Goal: Task Accomplishment & Management: Use online tool/utility

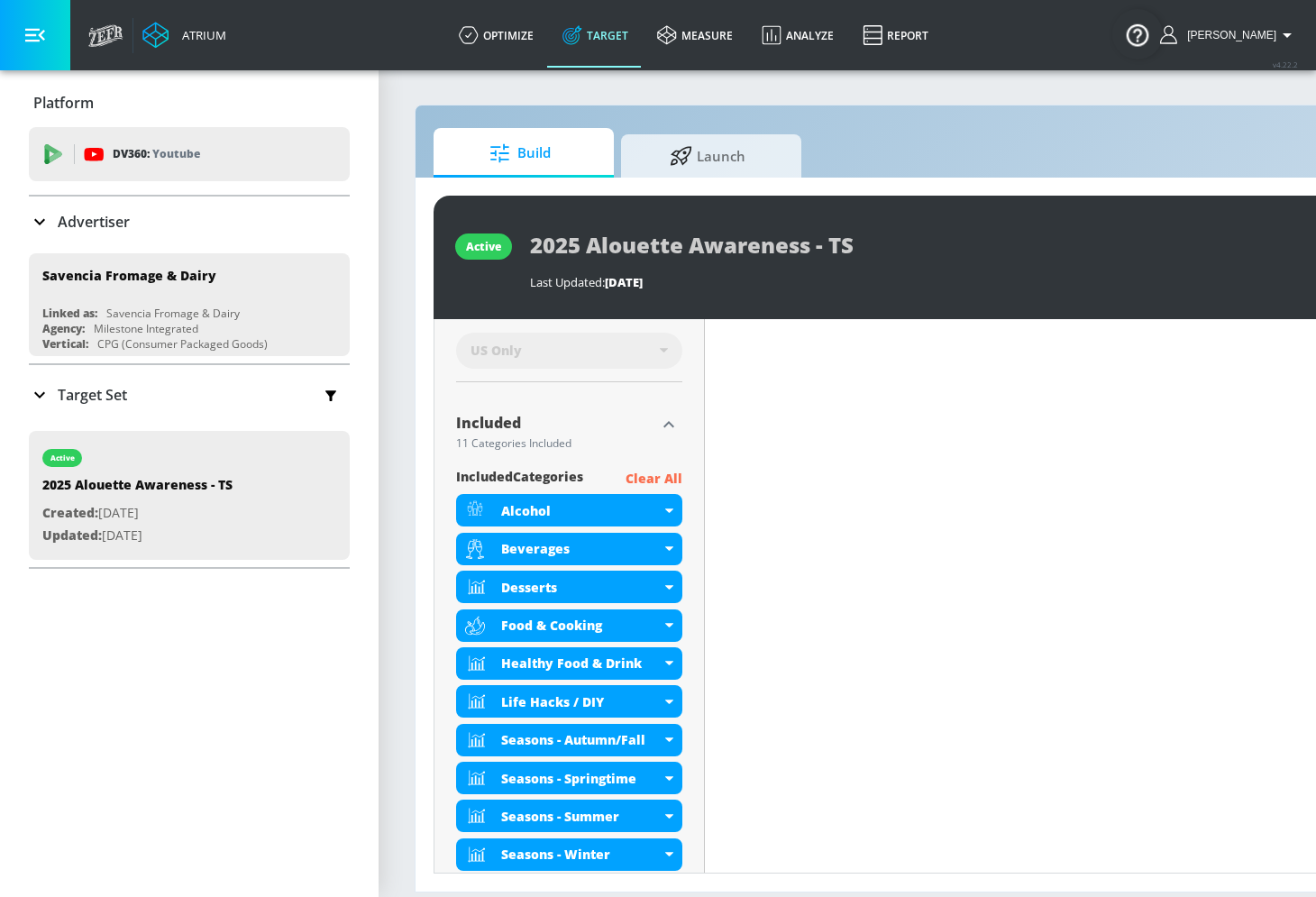
scroll to position [0, 200]
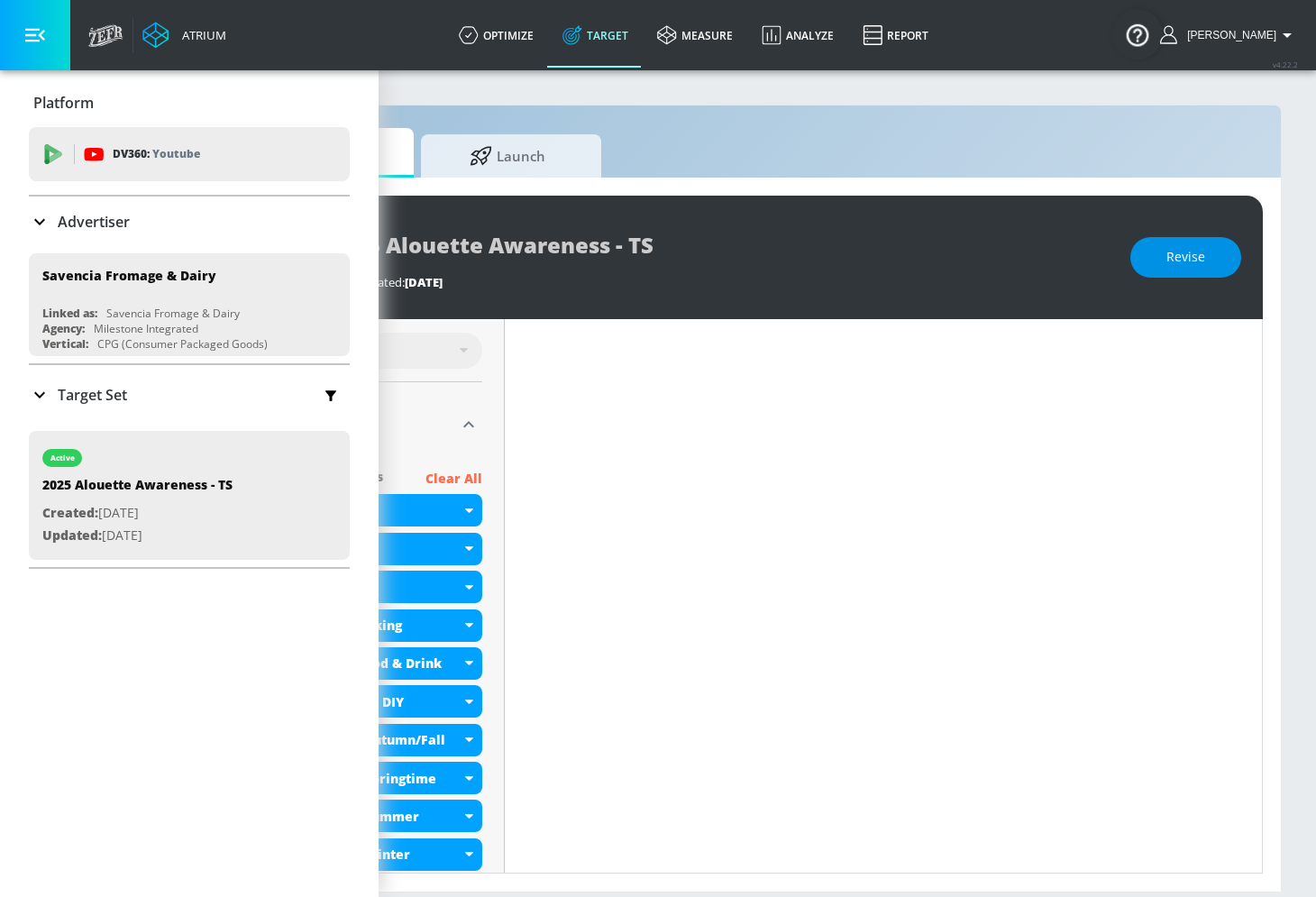
click at [1184, 274] on button "Revise" at bounding box center [1185, 257] width 111 height 41
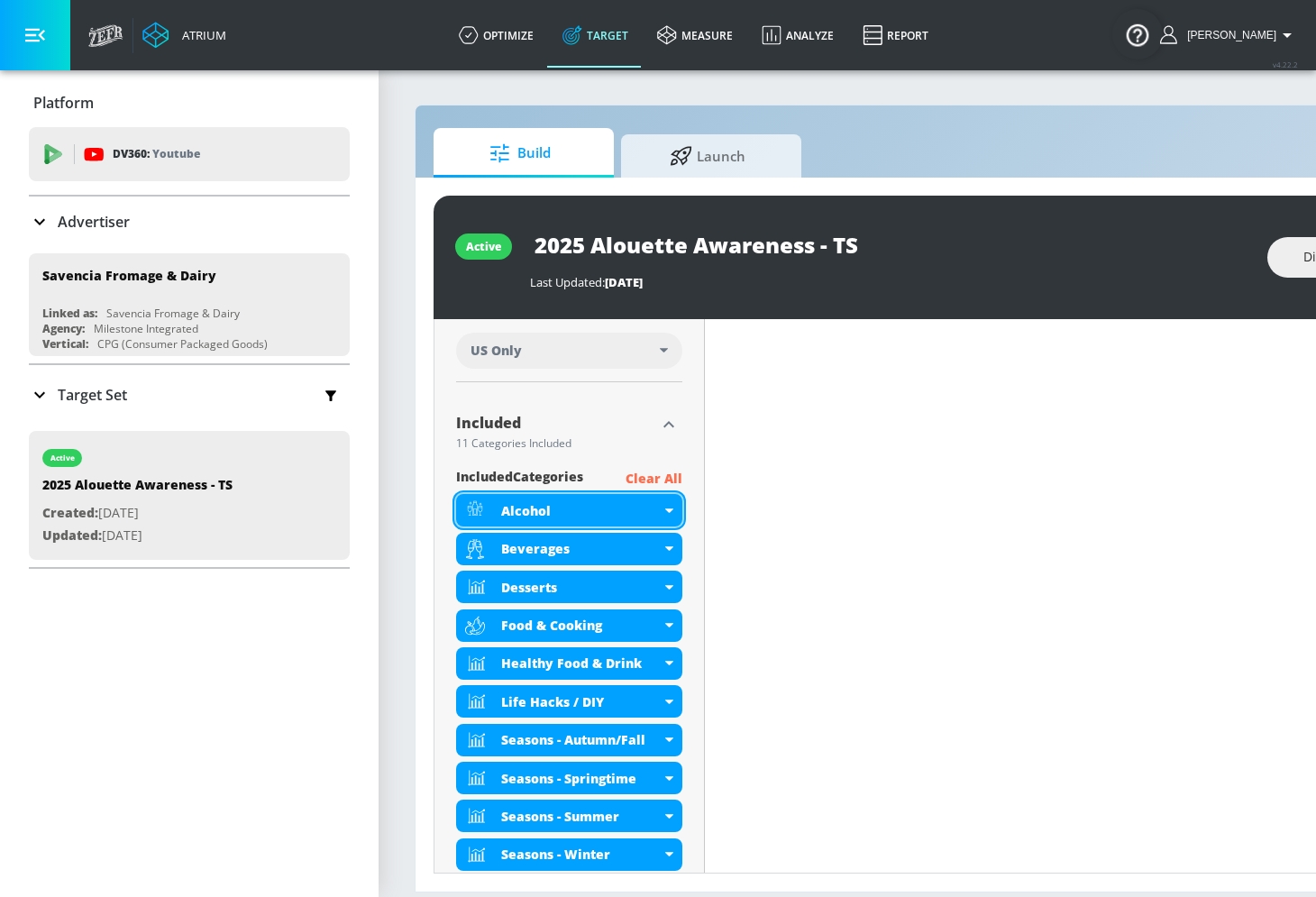
scroll to position [714, 0]
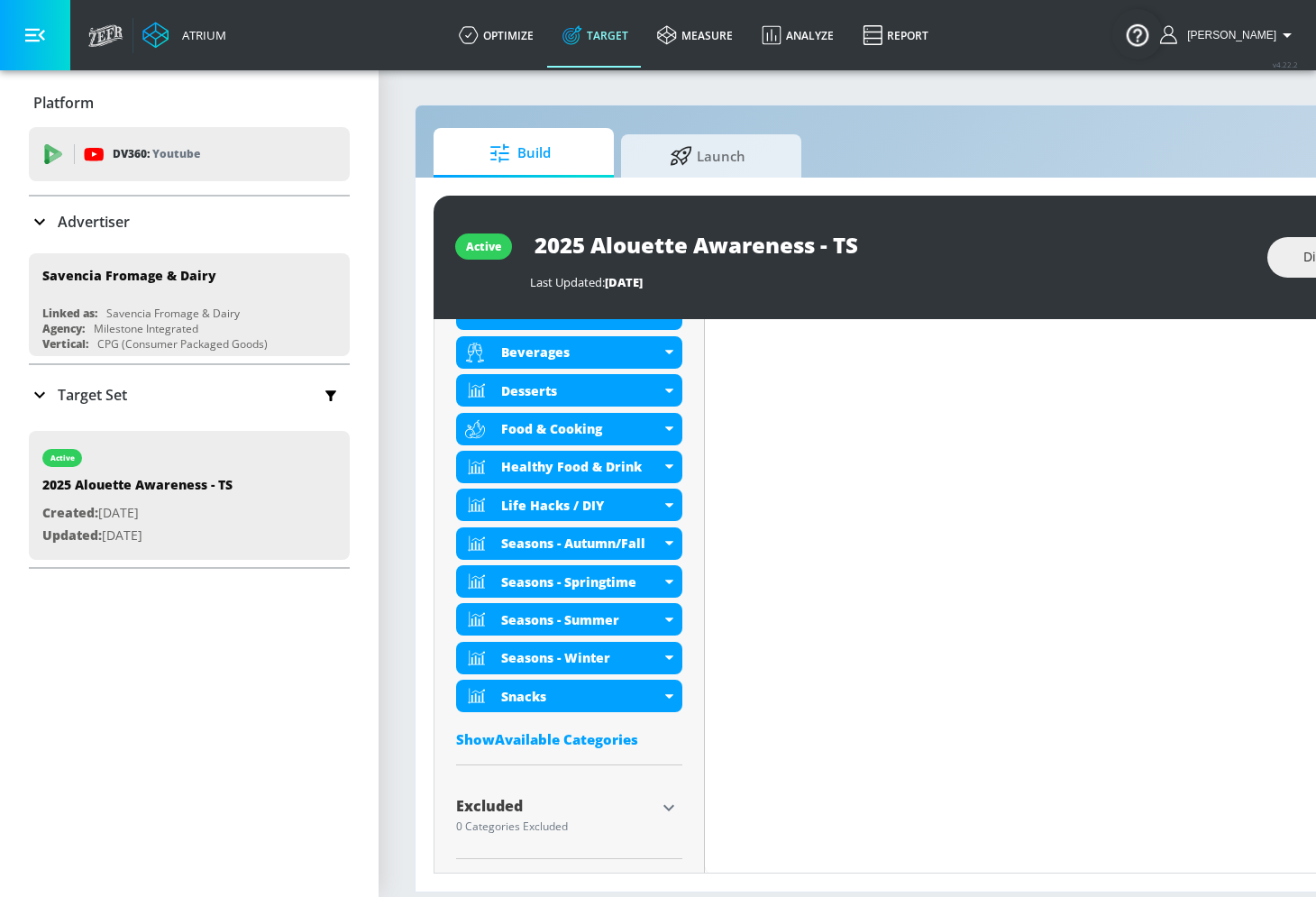
click at [564, 739] on div "Show Available Categories" at bounding box center [569, 740] width 226 height 18
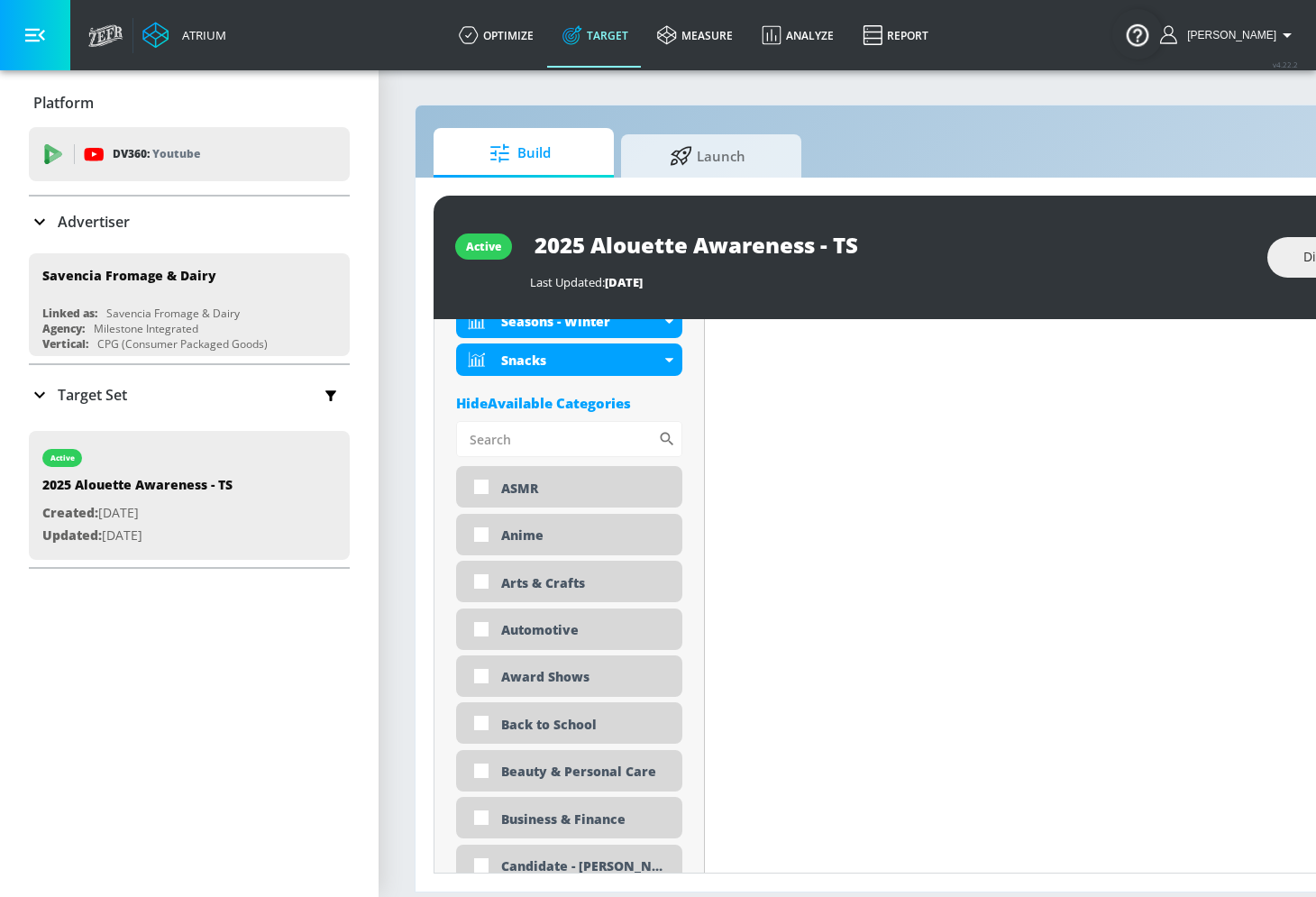
scroll to position [1055, 0]
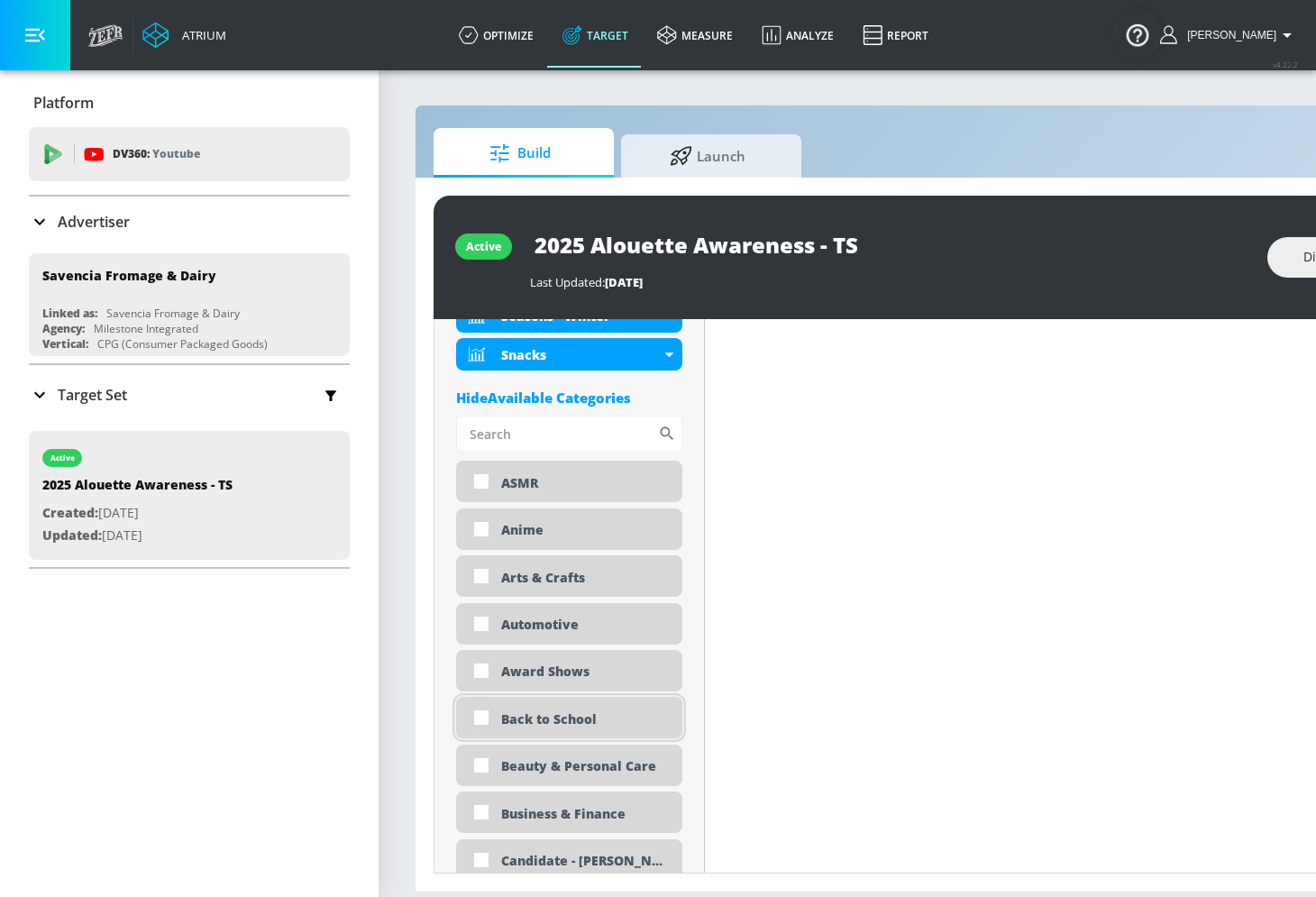
click at [477, 707] on input "checkbox" at bounding box center [481, 718] width 33 height 33
checkbox input "true"
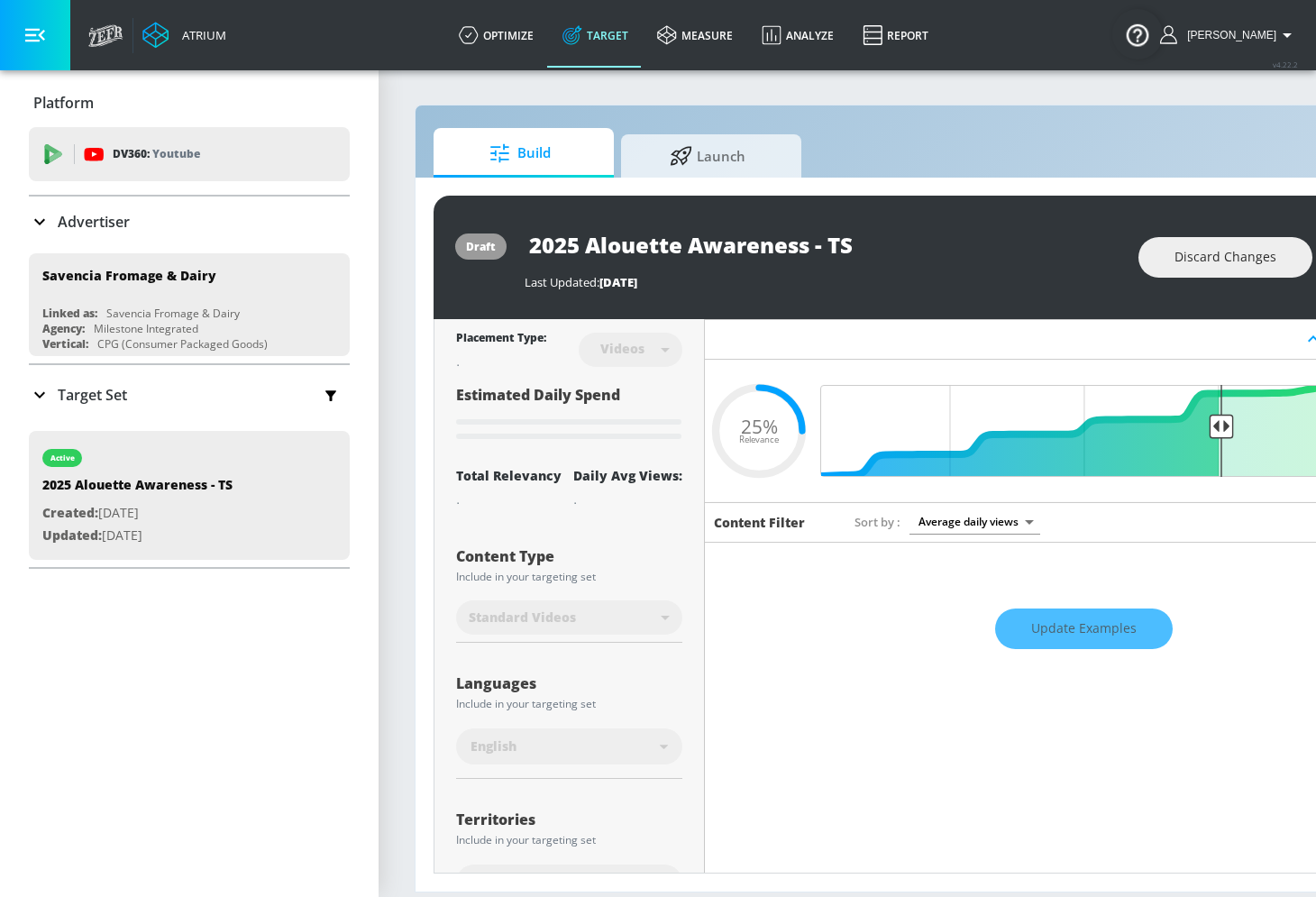
scroll to position [0, 200]
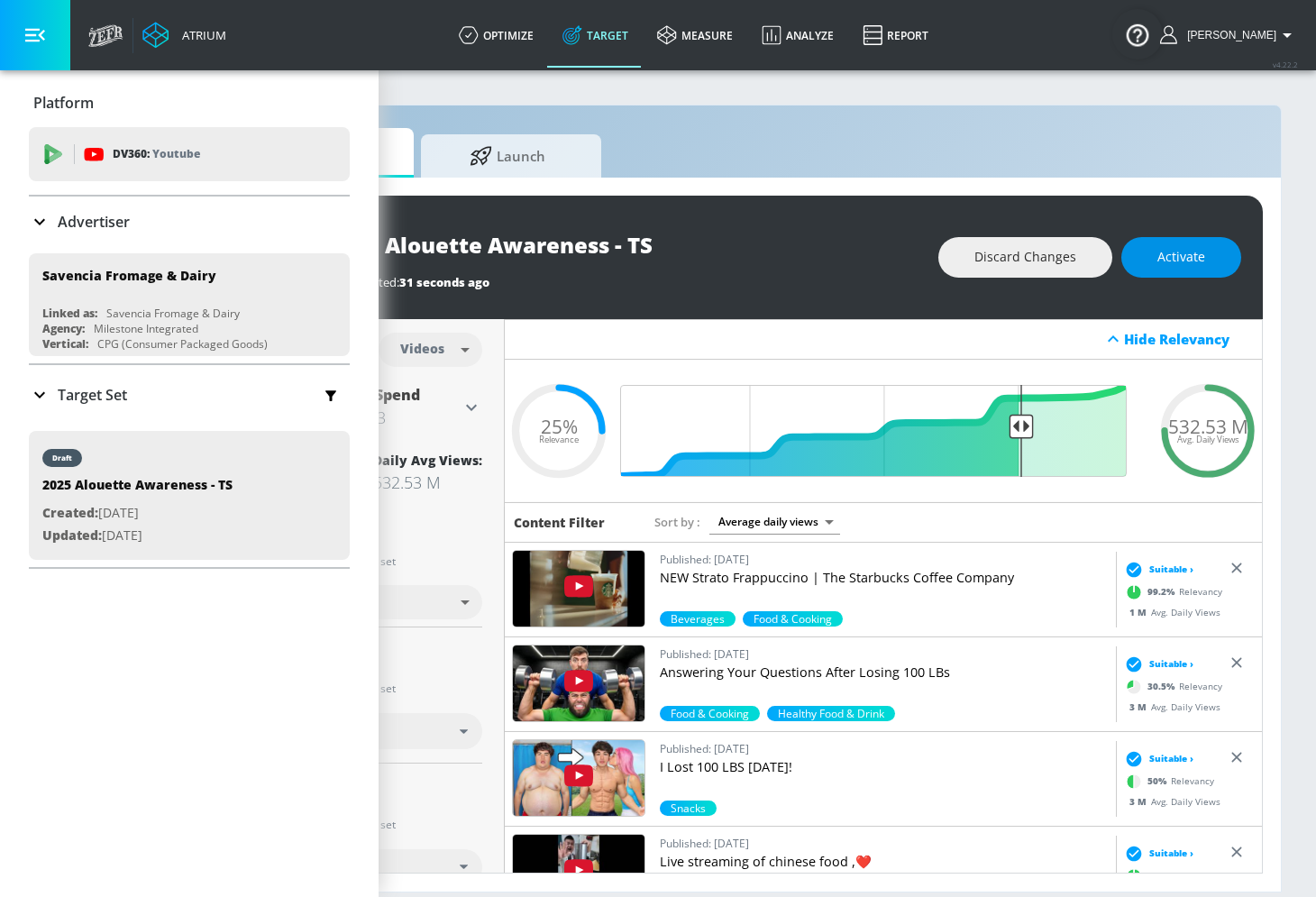
click at [1198, 261] on span "Activate" at bounding box center [1182, 257] width 48 height 23
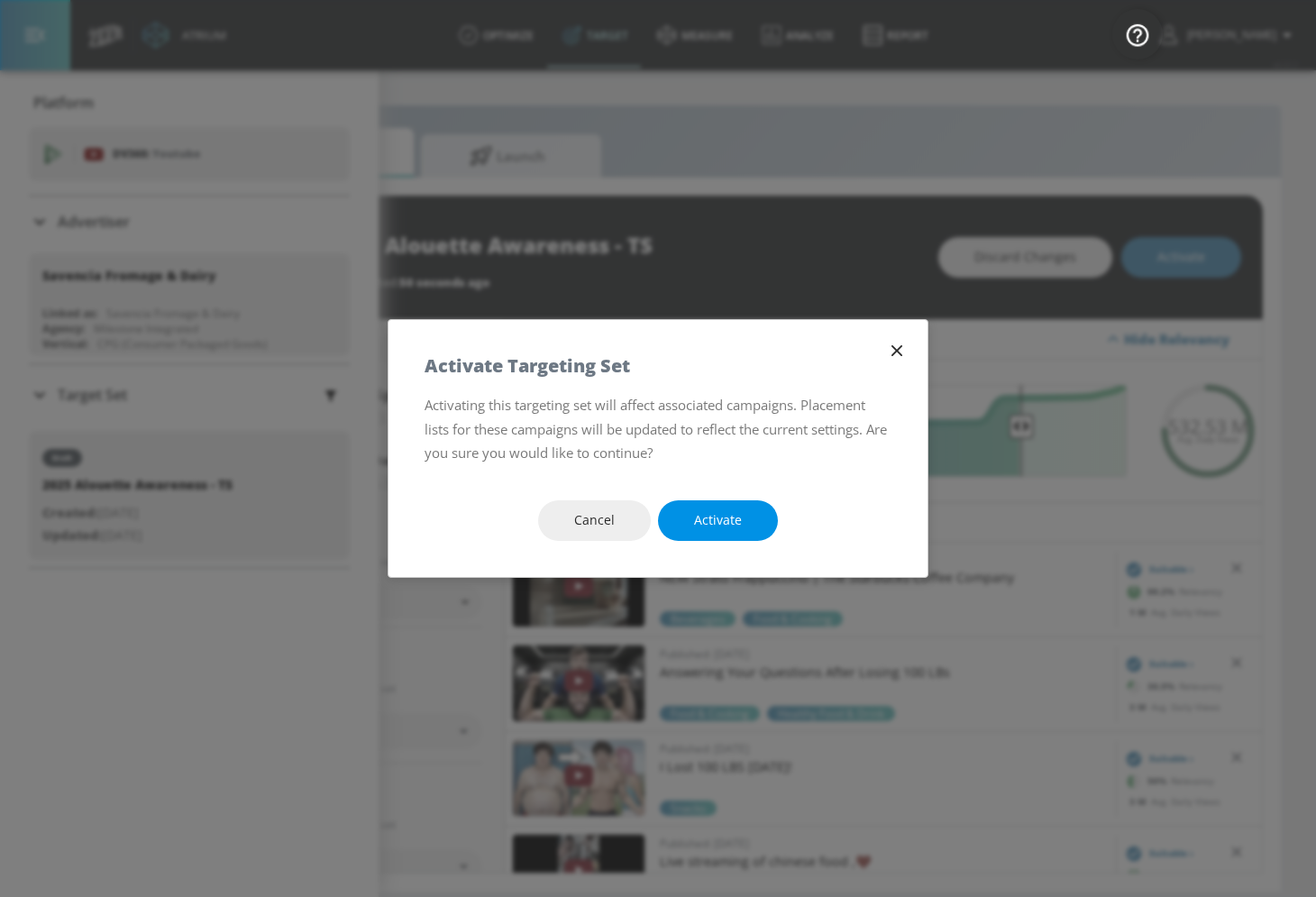
click at [749, 516] on button "Activate" at bounding box center [718, 520] width 120 height 41
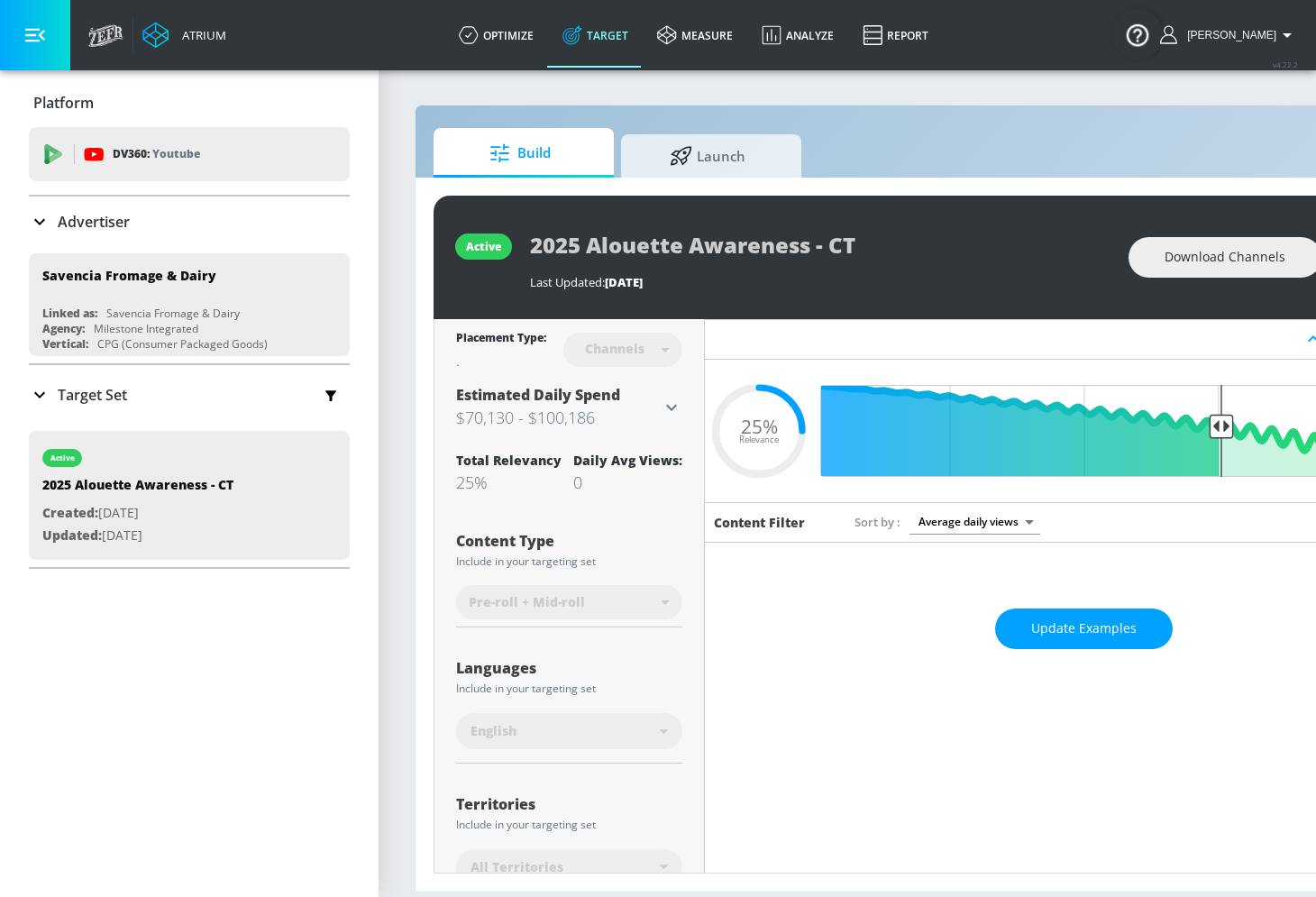
scroll to position [0, 200]
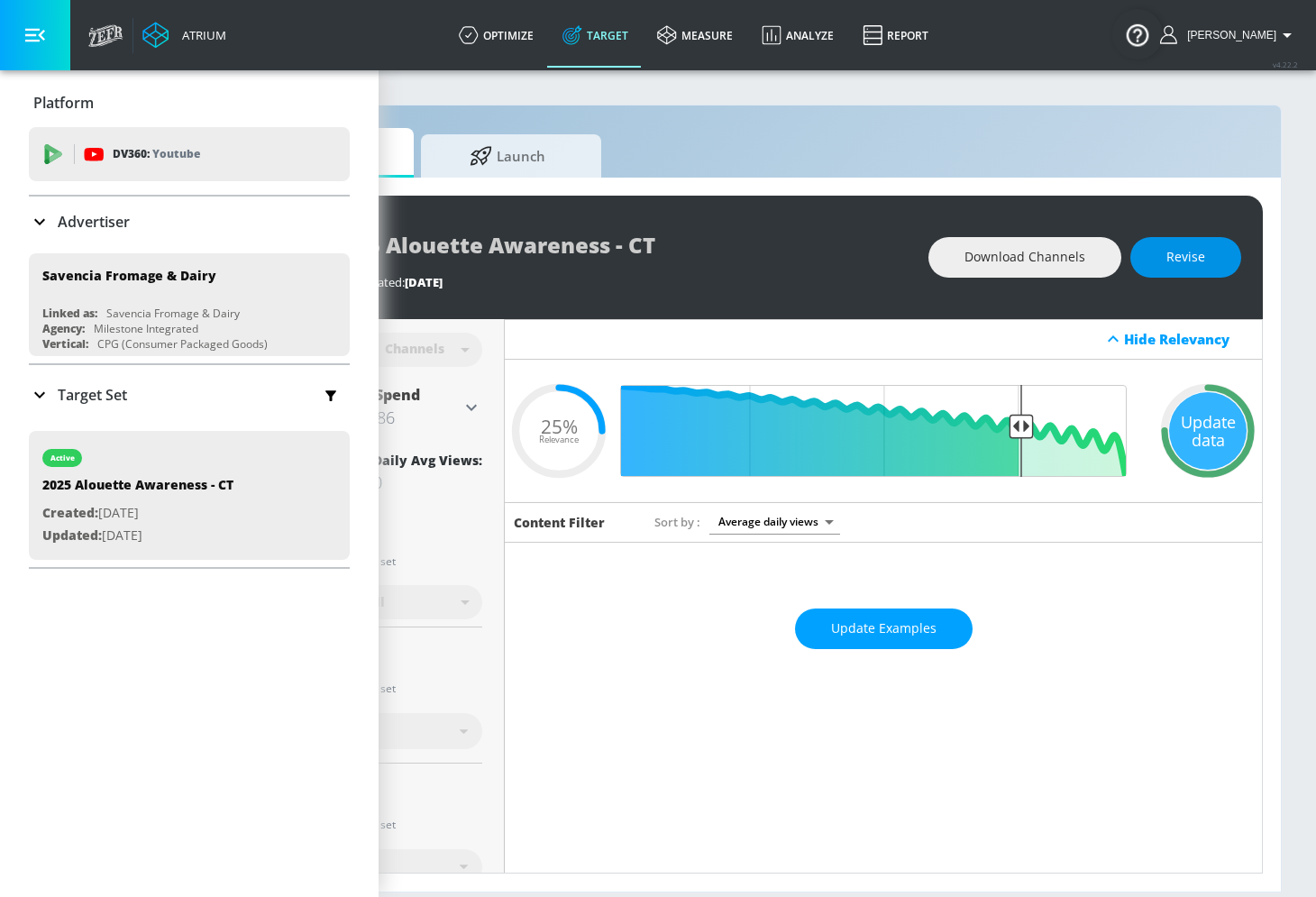
click at [1215, 271] on button "Revise" at bounding box center [1185, 257] width 111 height 41
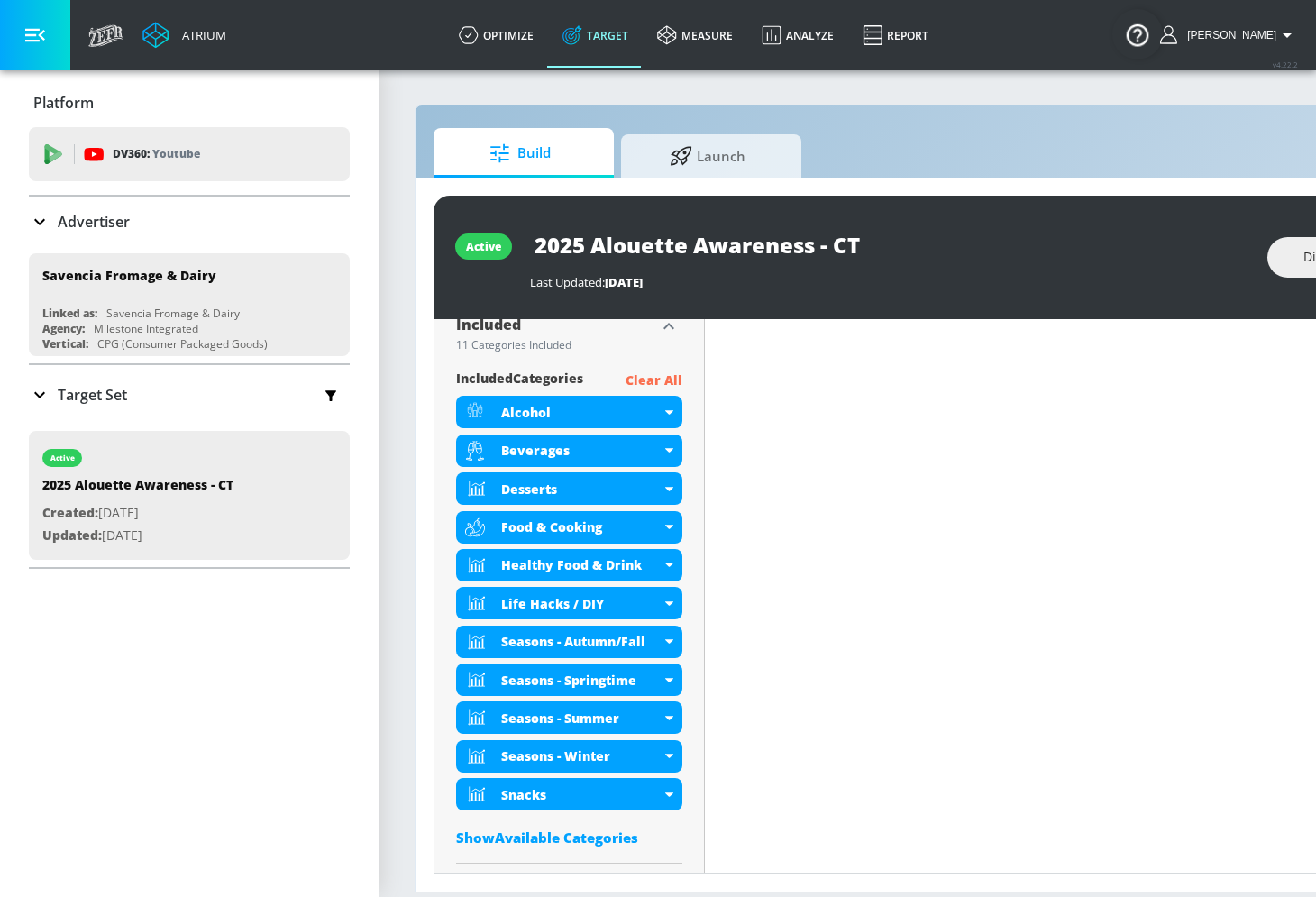
scroll to position [714, 0]
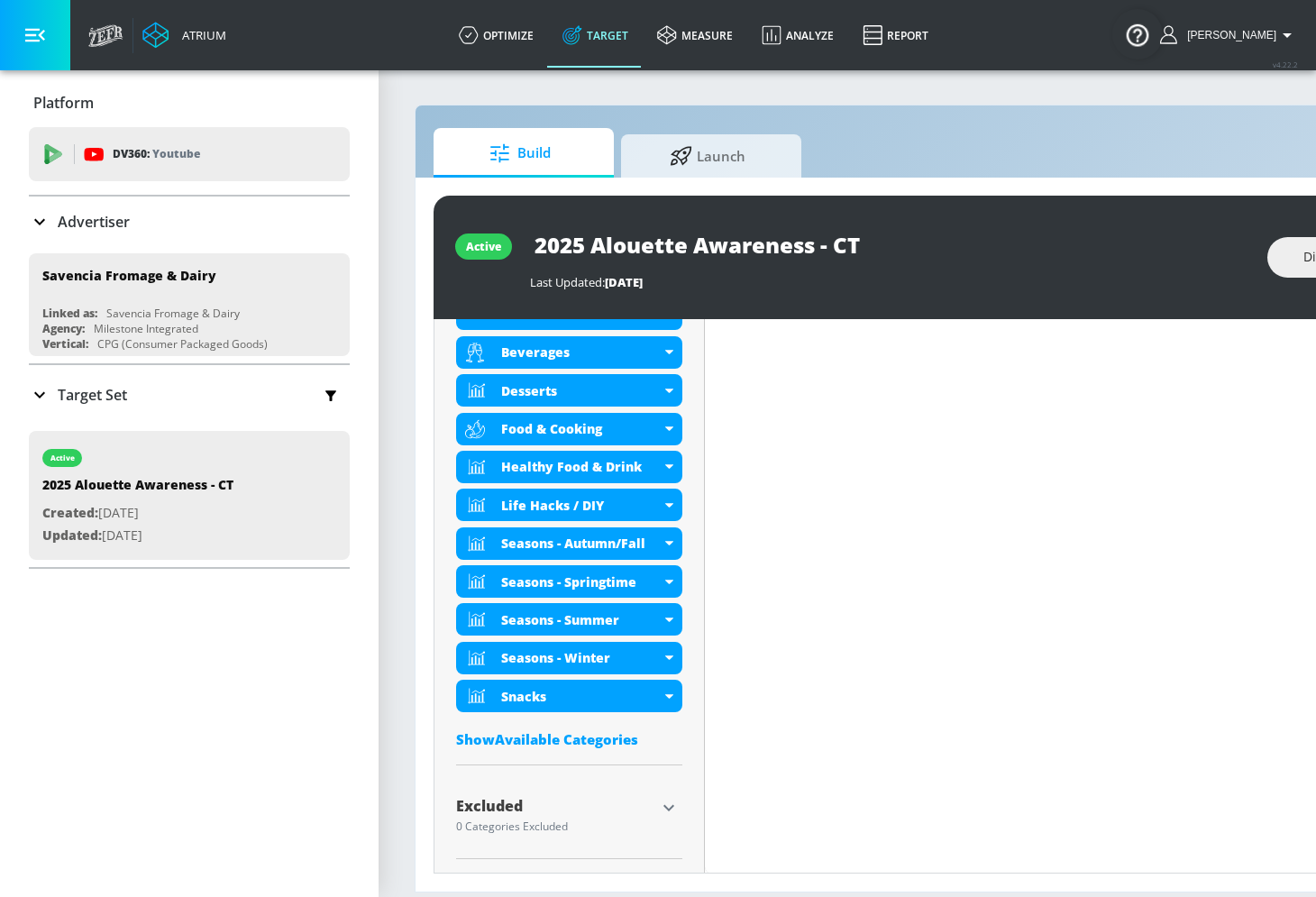
click at [553, 738] on div "Show Available Categories" at bounding box center [569, 740] width 226 height 18
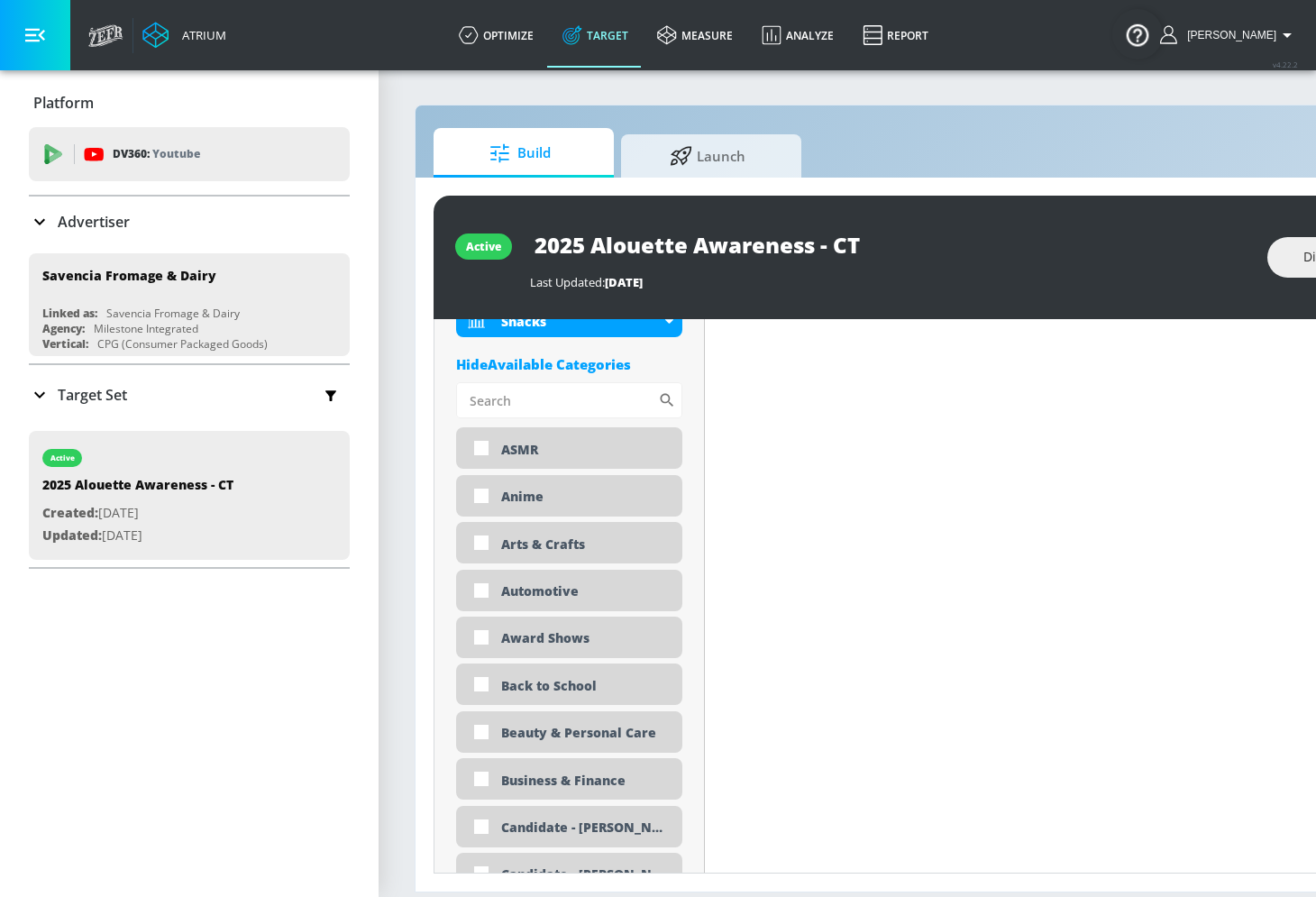
scroll to position [1124, 0]
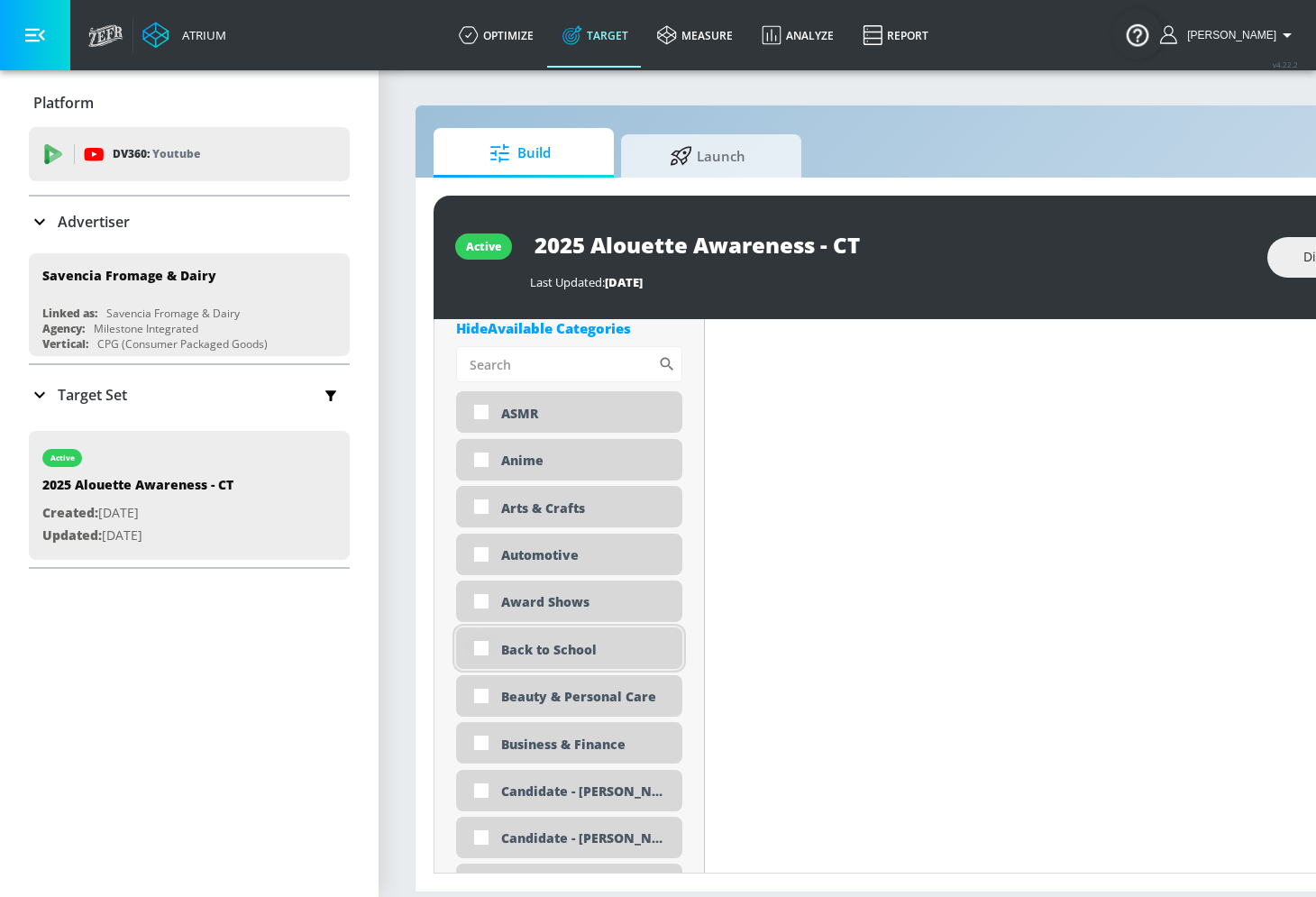
click at [478, 643] on input "checkbox" at bounding box center [481, 648] width 33 height 33
checkbox input "true"
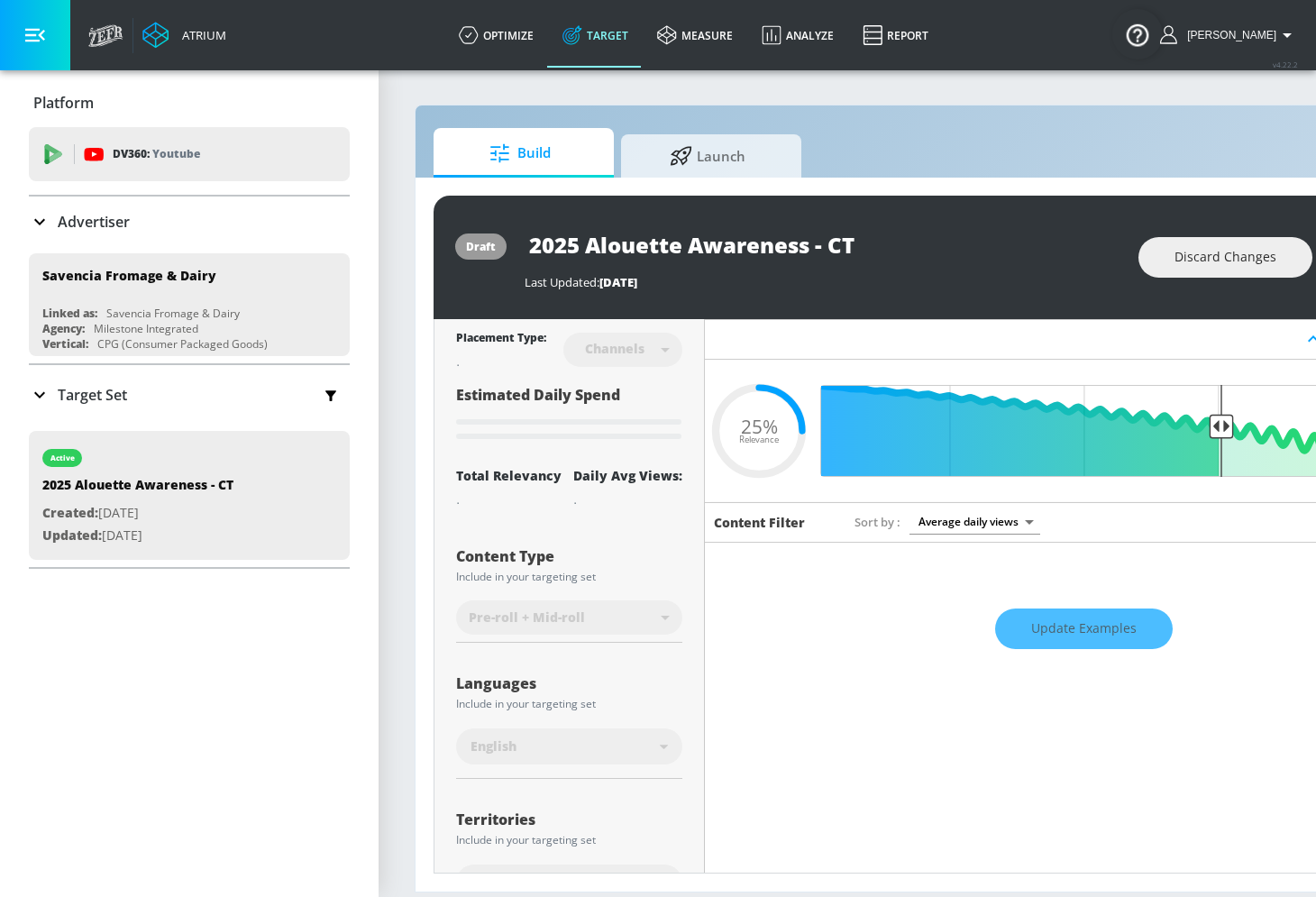
scroll to position [0, 200]
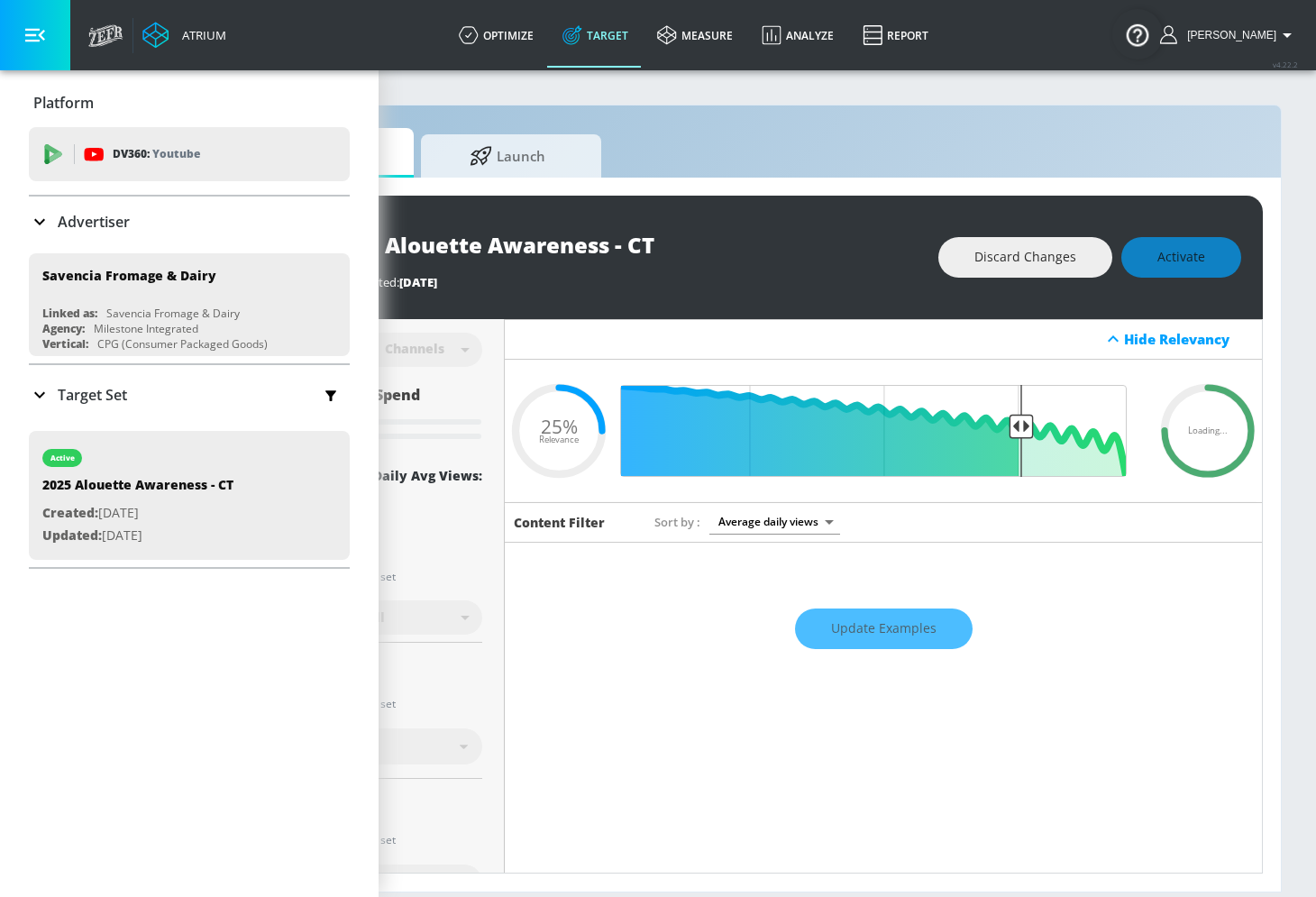
click at [1177, 272] on div "Discard Changes Activate" at bounding box center [1090, 257] width 303 height 41
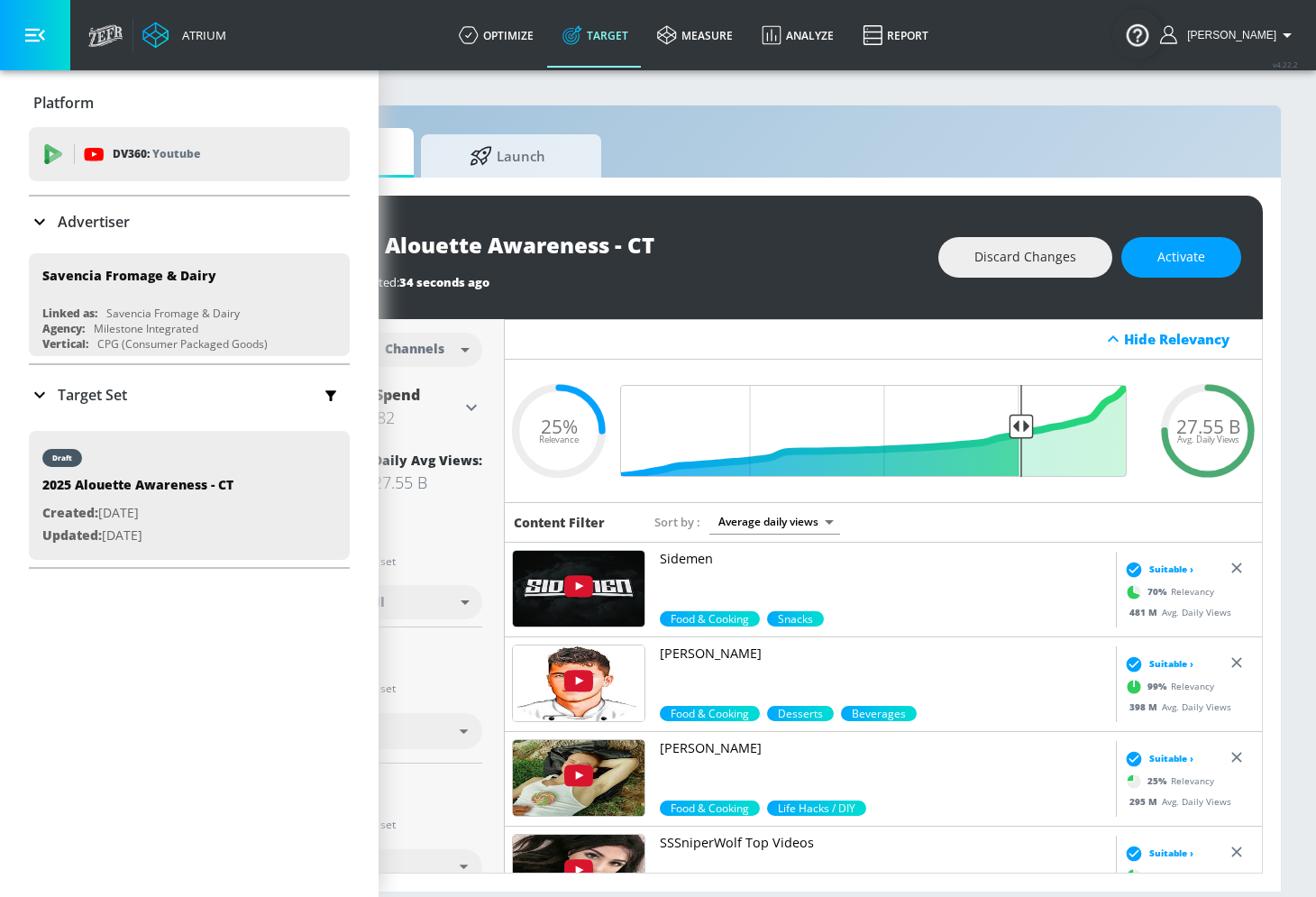
click at [1177, 289] on div "draft 2025 Alouette Awareness - CT Last Updated: 34 seconds ago Discard Changes…" at bounding box center [747, 257] width 1029 height 124
click at [1184, 268] on button "Activate" at bounding box center [1182, 257] width 120 height 41
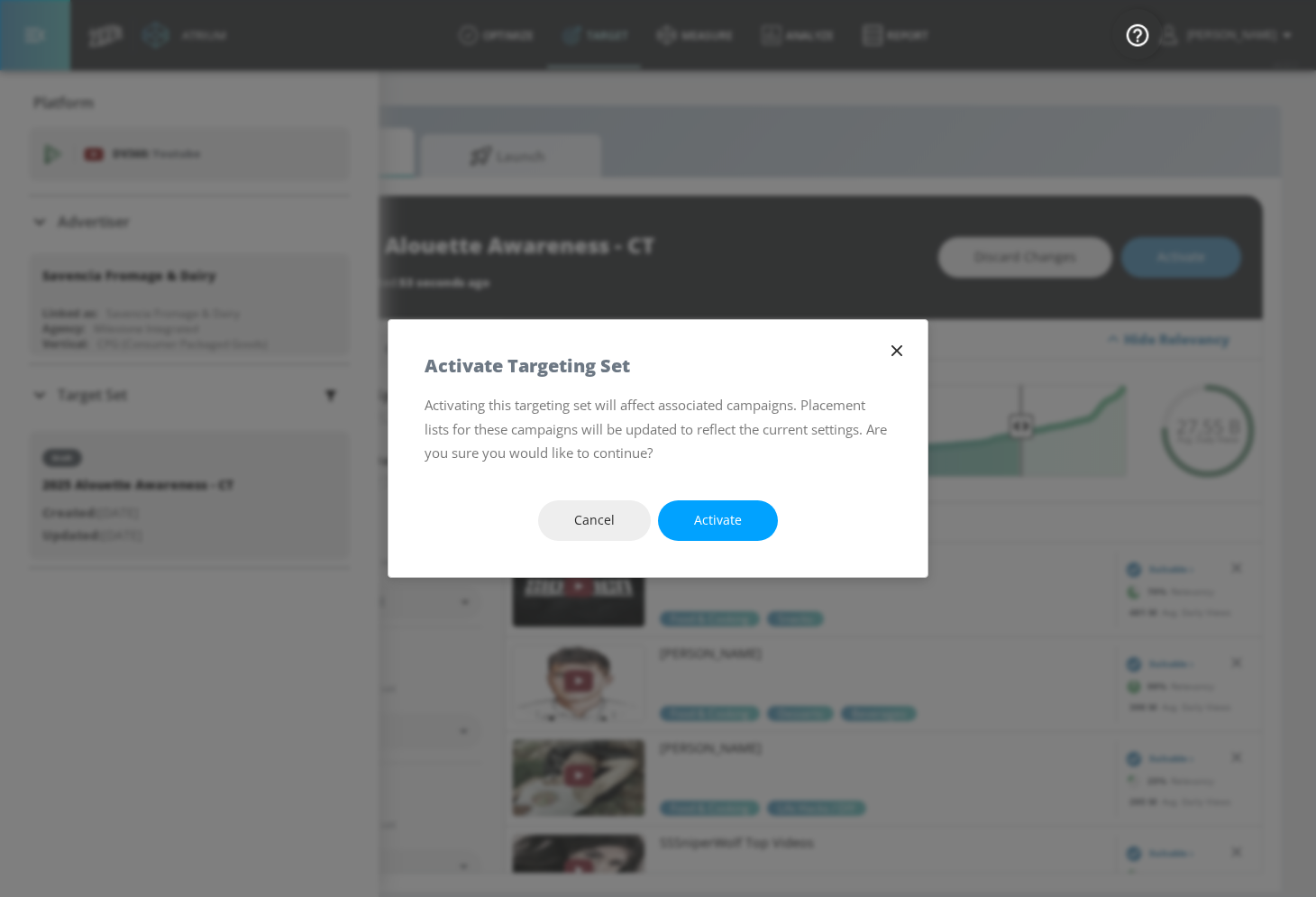
click at [732, 496] on div "Cancel Activate" at bounding box center [658, 520] width 539 height 113
click at [721, 514] on span "Activate" at bounding box center [718, 520] width 48 height 23
